Goal: Ask a question: Seek information or help from site administrators or community

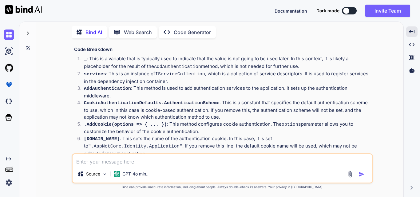
scroll to position [95, 0]
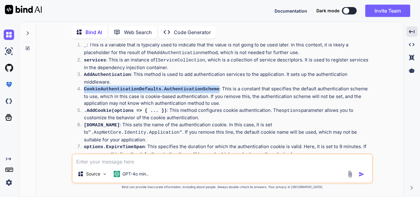
drag, startPoint x: 84, startPoint y: 81, endPoint x: 208, endPoint y: 82, distance: 124.4
click at [208, 86] on p "CookieAuthenticationDefaults.AuthenticationScheme : This is a constant that spe…" at bounding box center [228, 97] width 288 height 22
copy code "CookieAuthenticationDefaults.AuthenticationScheme"
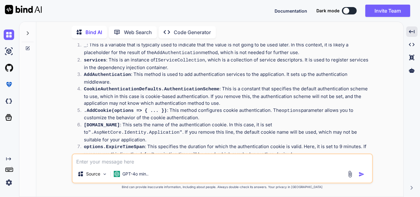
click at [28, 33] on icon at bounding box center [27, 33] width 5 height 5
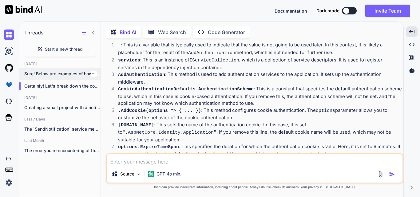
click at [66, 73] on p "Sure! Below are examples of how to regis..." at bounding box center [62, 74] width 76 height 6
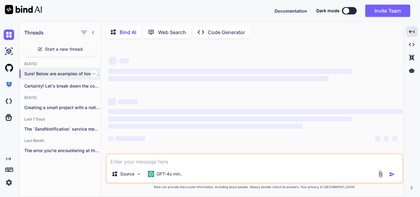
scroll to position [0, 0]
click at [151, 163] on textarea at bounding box center [255, 160] width 296 height 11
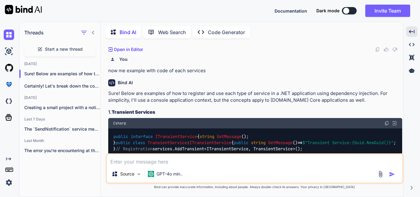
scroll to position [468, 0]
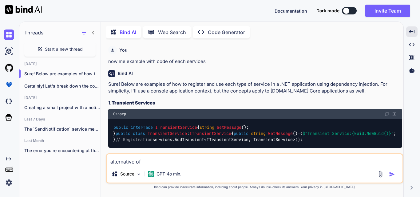
paste textarea "CookieAuthenticationDefaults.AuthenticationScheme"
type textarea "alternative of CookieAuthenticationDefaults.AuthenticationScheme"
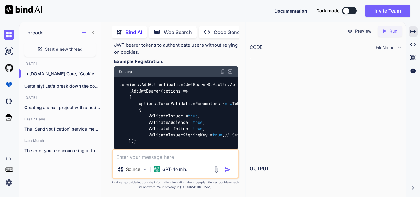
scroll to position [2068, 0]
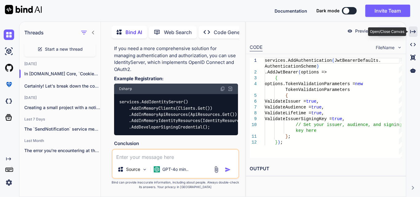
click at [418, 31] on div "Created with Pixso." at bounding box center [413, 31] width 9 height 10
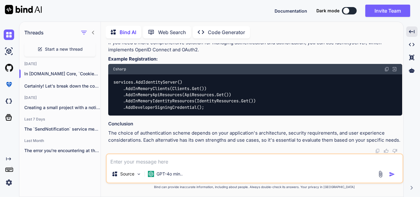
click at [95, 32] on icon at bounding box center [93, 32] width 5 height 5
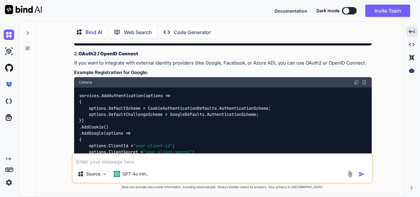
scroll to position [1210, 0]
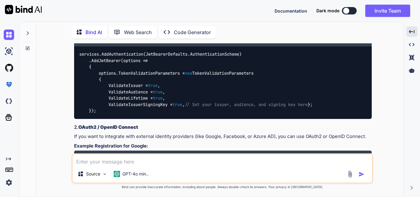
click at [26, 29] on div at bounding box center [28, 31] width 12 height 21
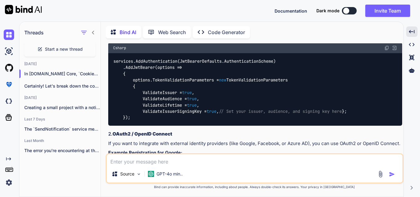
scroll to position [1217, 0]
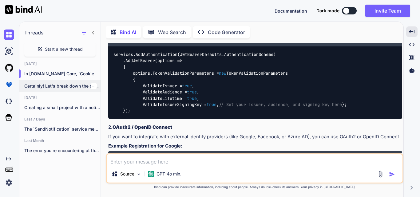
click at [64, 87] on p "Certainly! Let's break down the code sni..." at bounding box center [62, 86] width 76 height 6
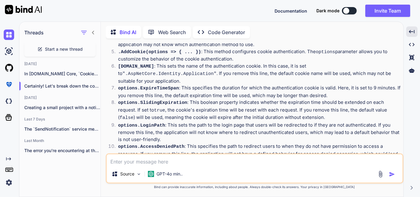
scroll to position [123, 0]
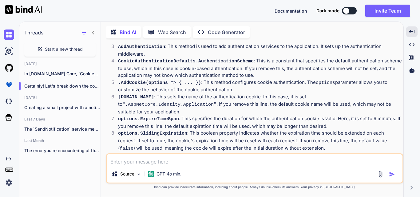
drag, startPoint x: 118, startPoint y: 79, endPoint x: 238, endPoint y: 87, distance: 119.7
click at [238, 87] on p ".AddCookie(options => { ... }) : This method configures cookie authentication. …" at bounding box center [260, 86] width 284 height 14
copy p ".AddCookie(options => { ... }) : This method configures cookie authentication. …"
click at [71, 72] on p "In [DOMAIN_NAME] Core, `CookieAuthenticationDe..." at bounding box center [62, 74] width 76 height 6
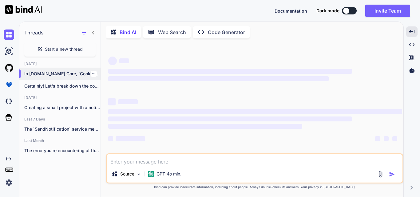
scroll to position [0, 0]
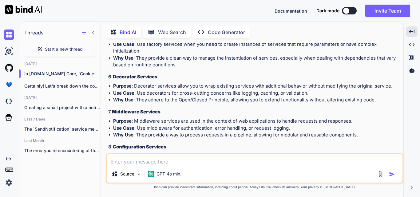
click at [154, 164] on textarea at bounding box center [255, 160] width 296 height 11
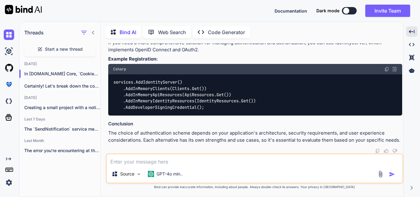
scroll to position [1665, 0]
paste textarea ".AddCookie(options => { ... }): This method configures cookie authentication. T…"
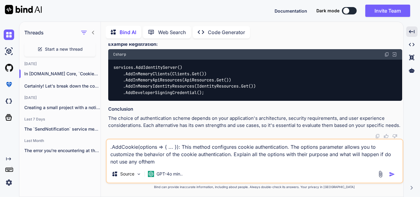
type textarea ".AddCookie(options => { ... }): This method configures cookie authentication. T…"
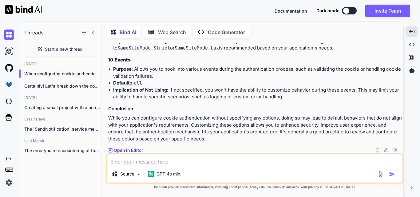
scroll to position [2693, 0]
